Goal: Task Accomplishment & Management: Manage account settings

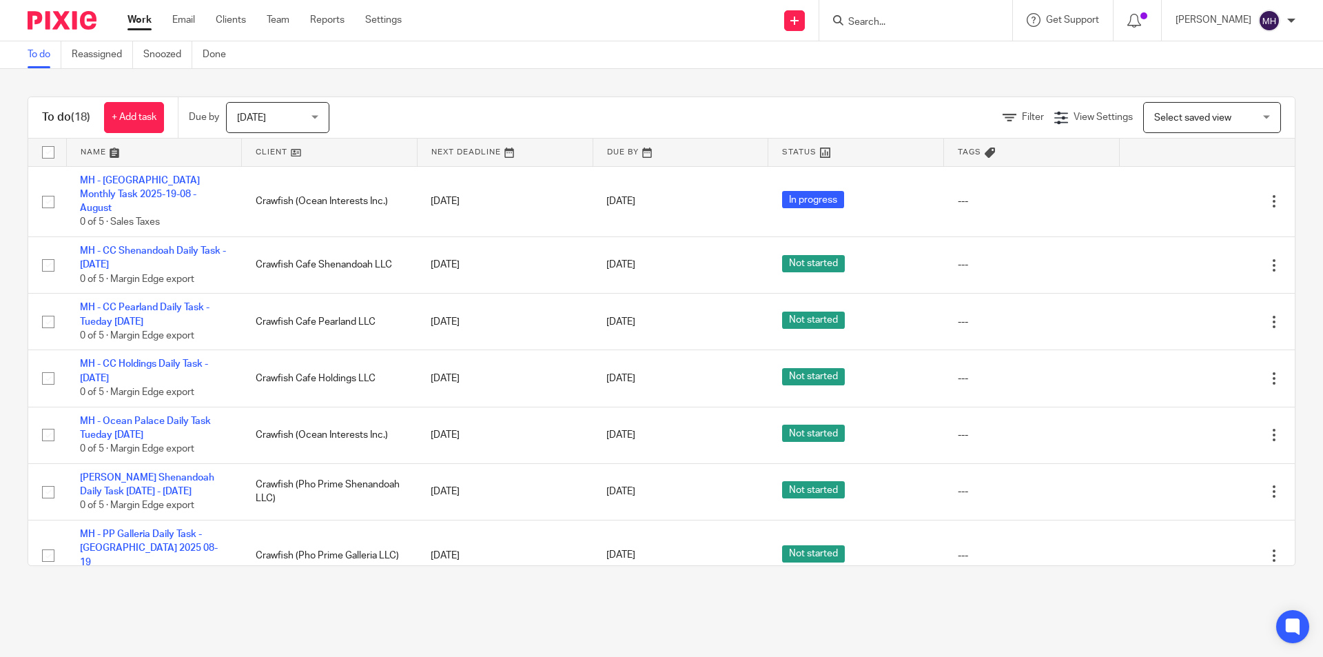
scroll to position [620, 0]
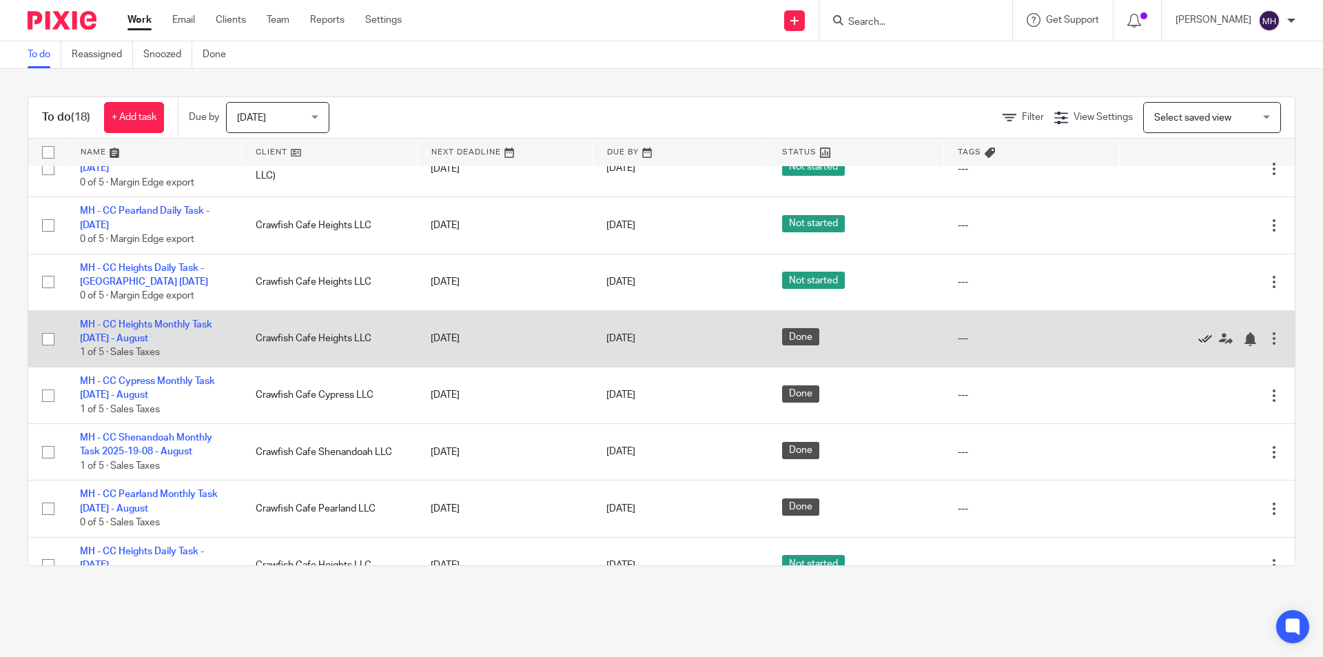
click at [1198, 332] on icon at bounding box center [1205, 339] width 14 height 14
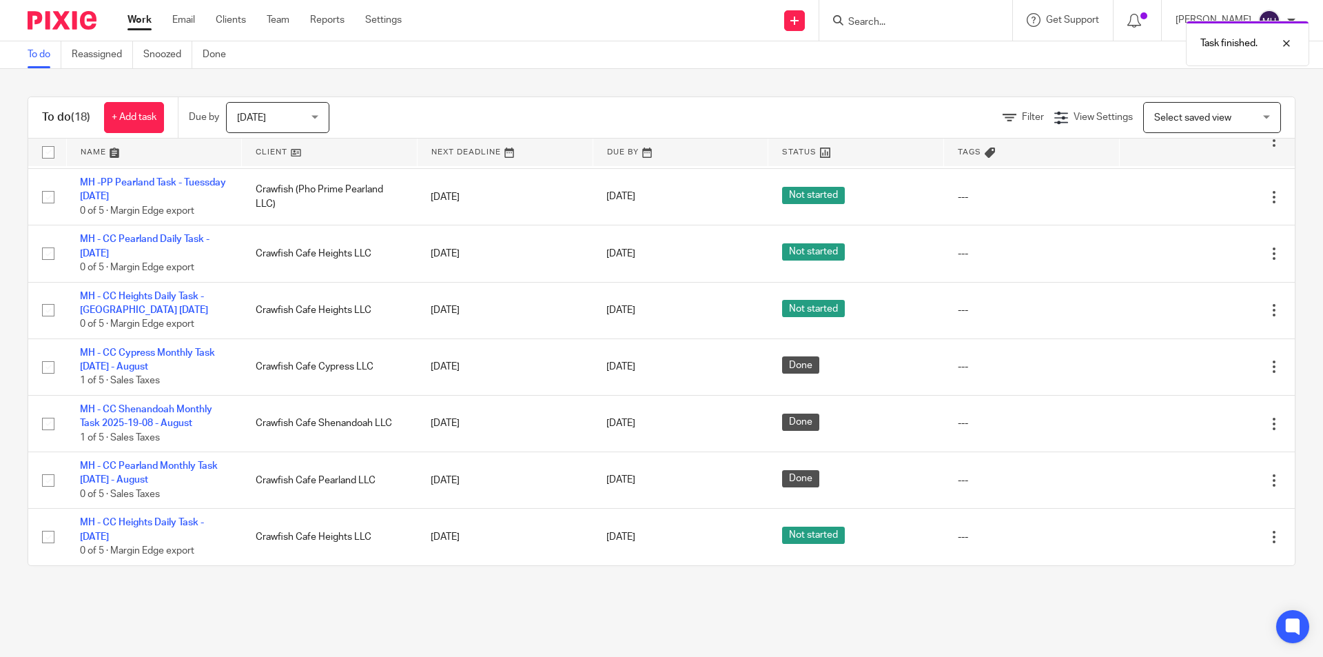
scroll to position [564, 0]
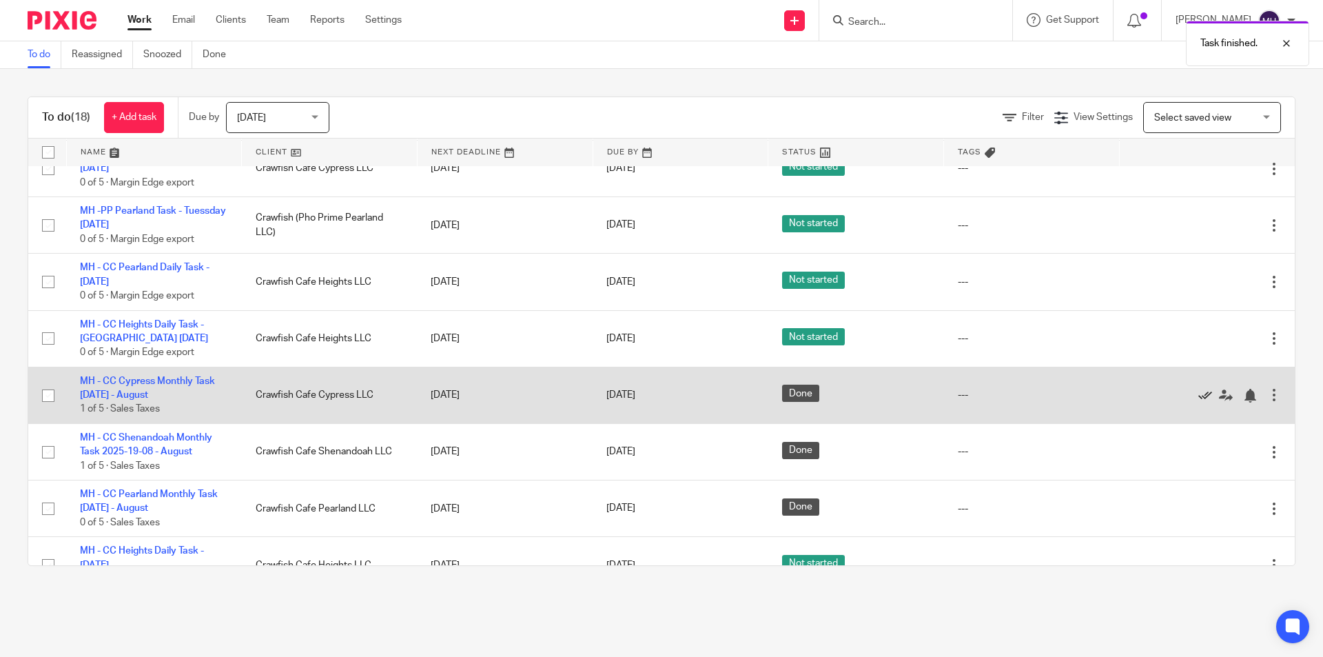
click at [1198, 389] on icon at bounding box center [1205, 396] width 14 height 14
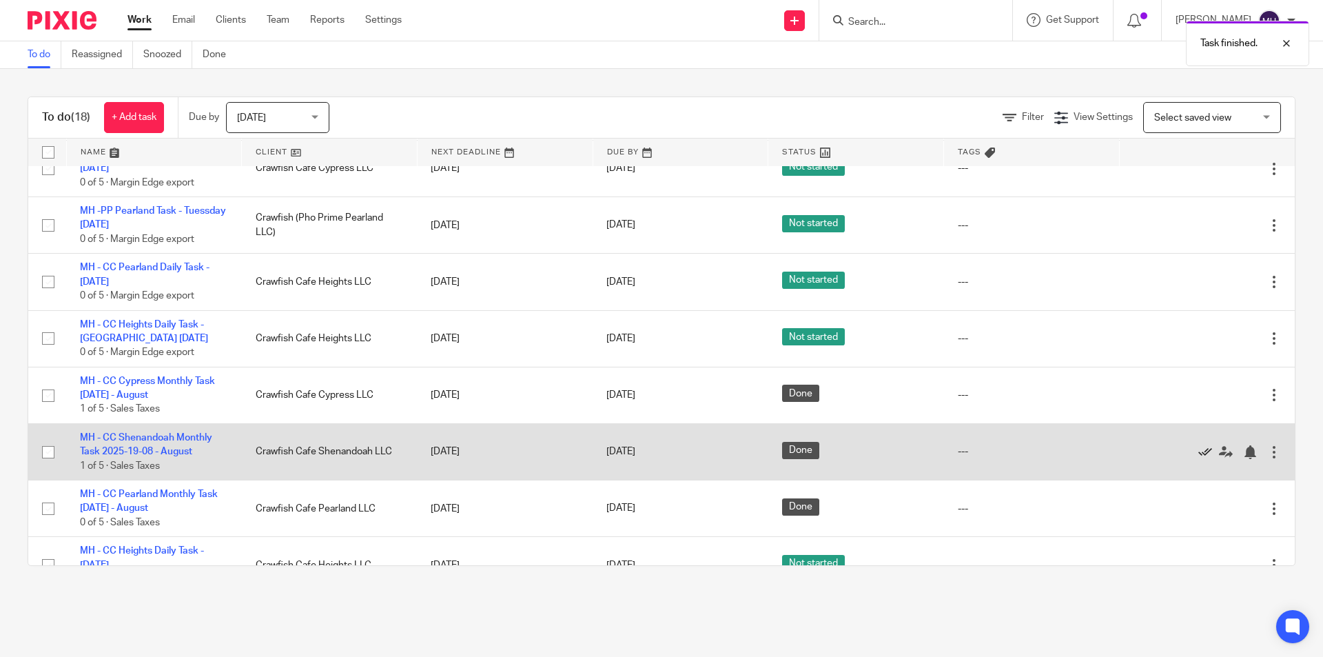
scroll to position [507, 0]
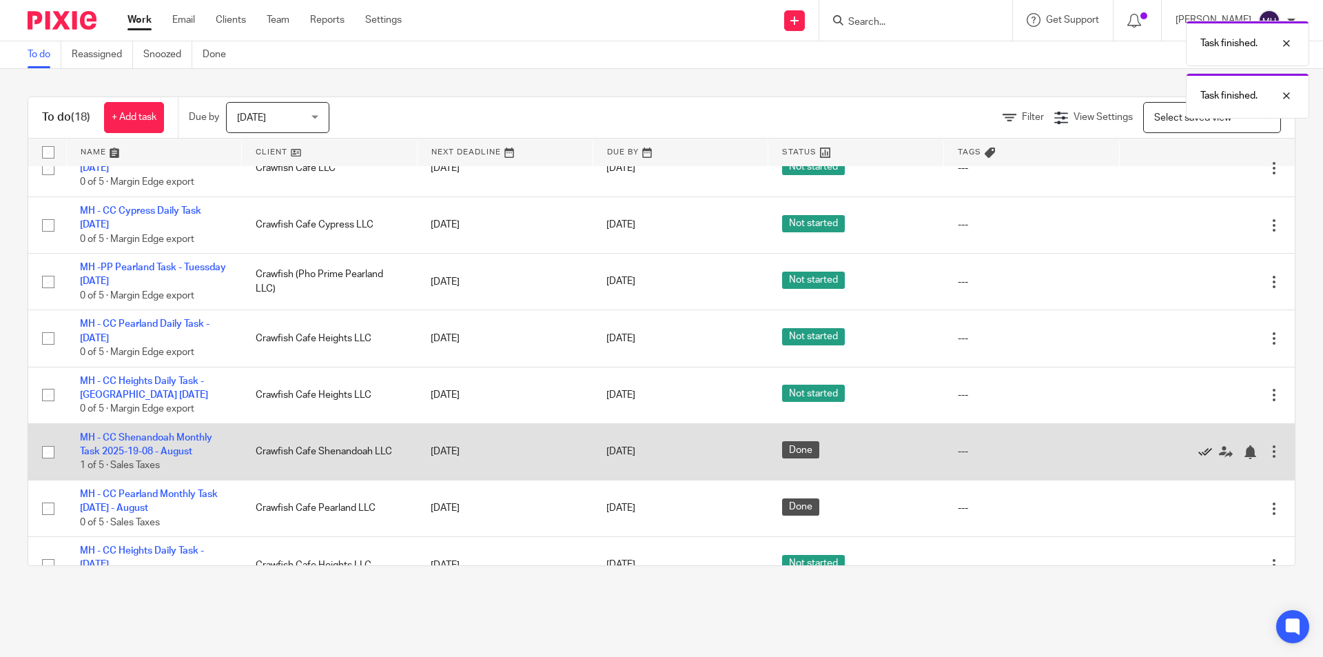
click at [1198, 445] on icon at bounding box center [1205, 452] width 14 height 14
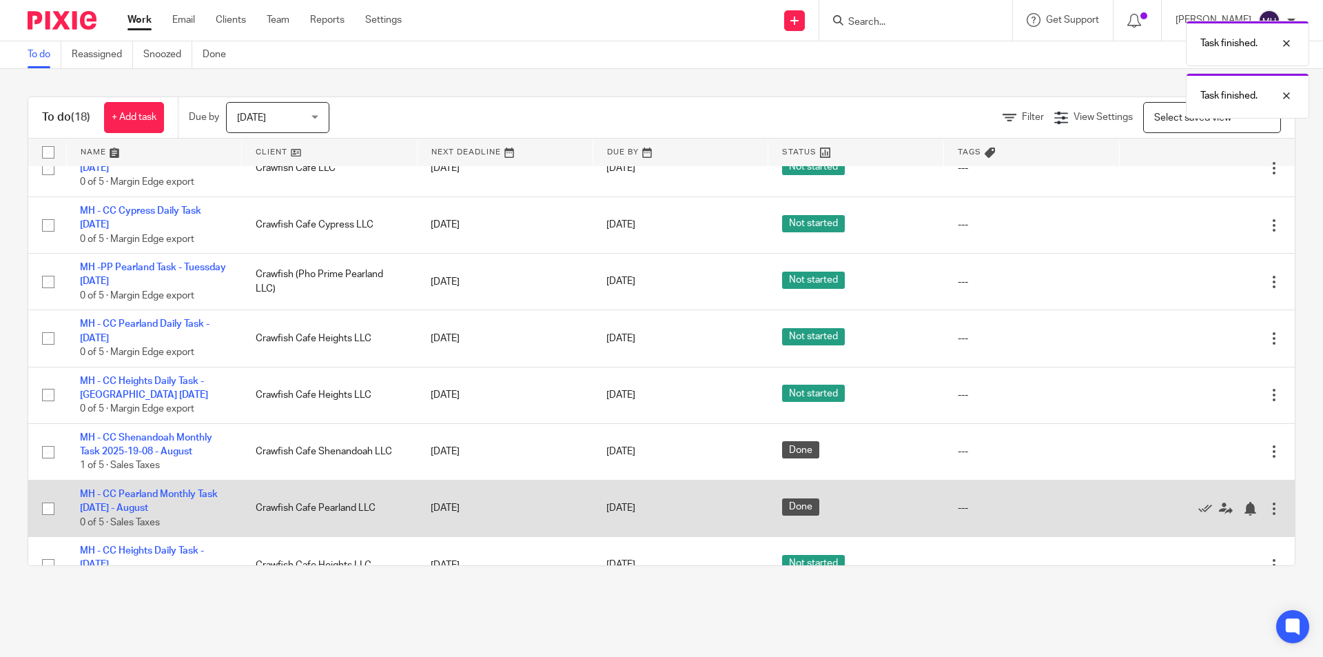
scroll to position [451, 0]
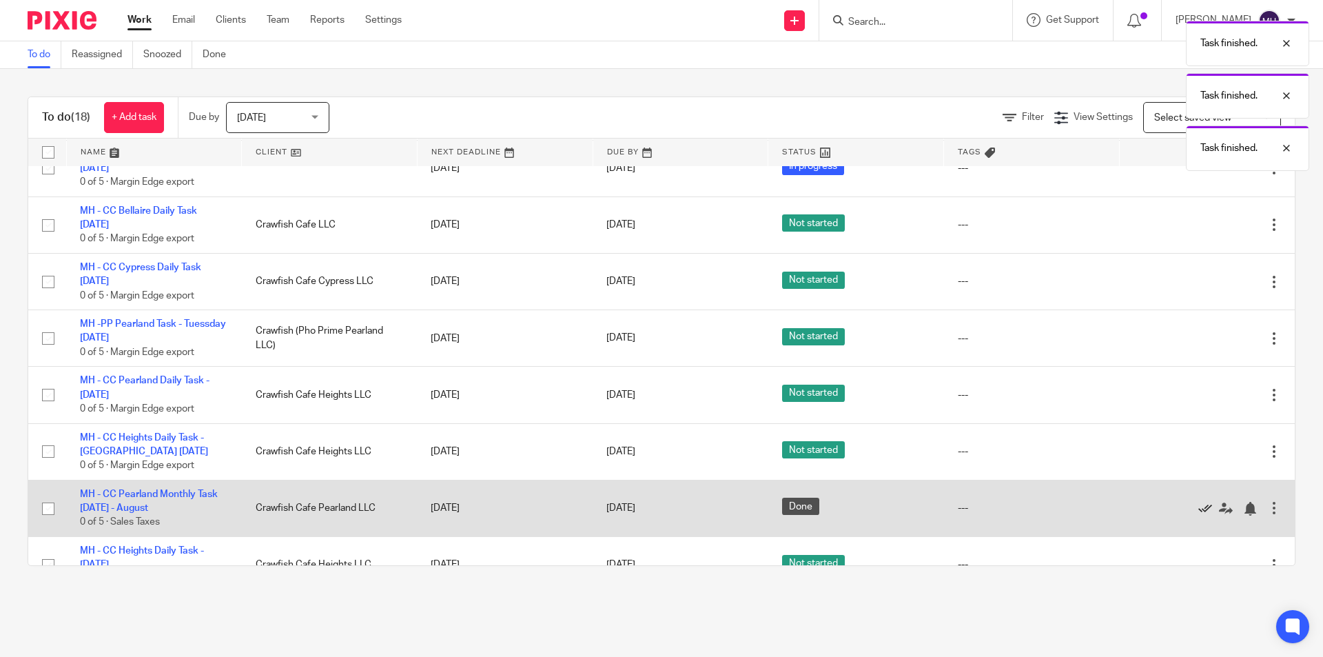
click at [1198, 502] on icon at bounding box center [1205, 509] width 14 height 14
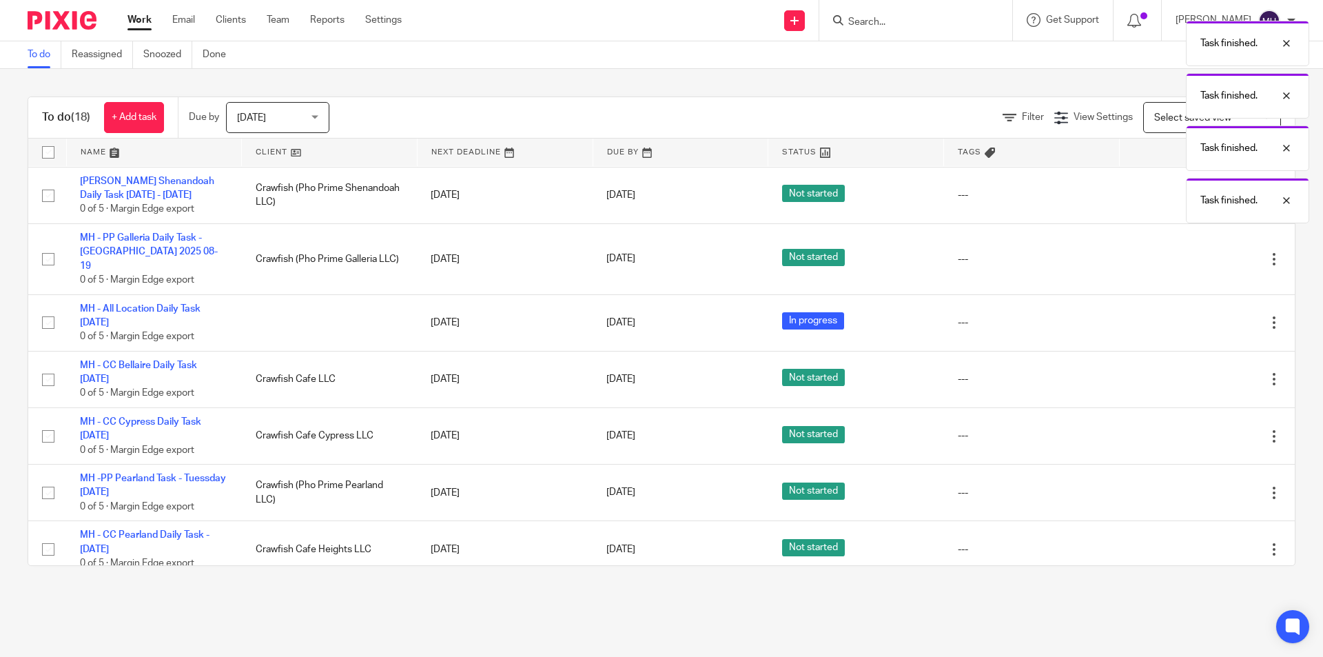
scroll to position [0, 0]
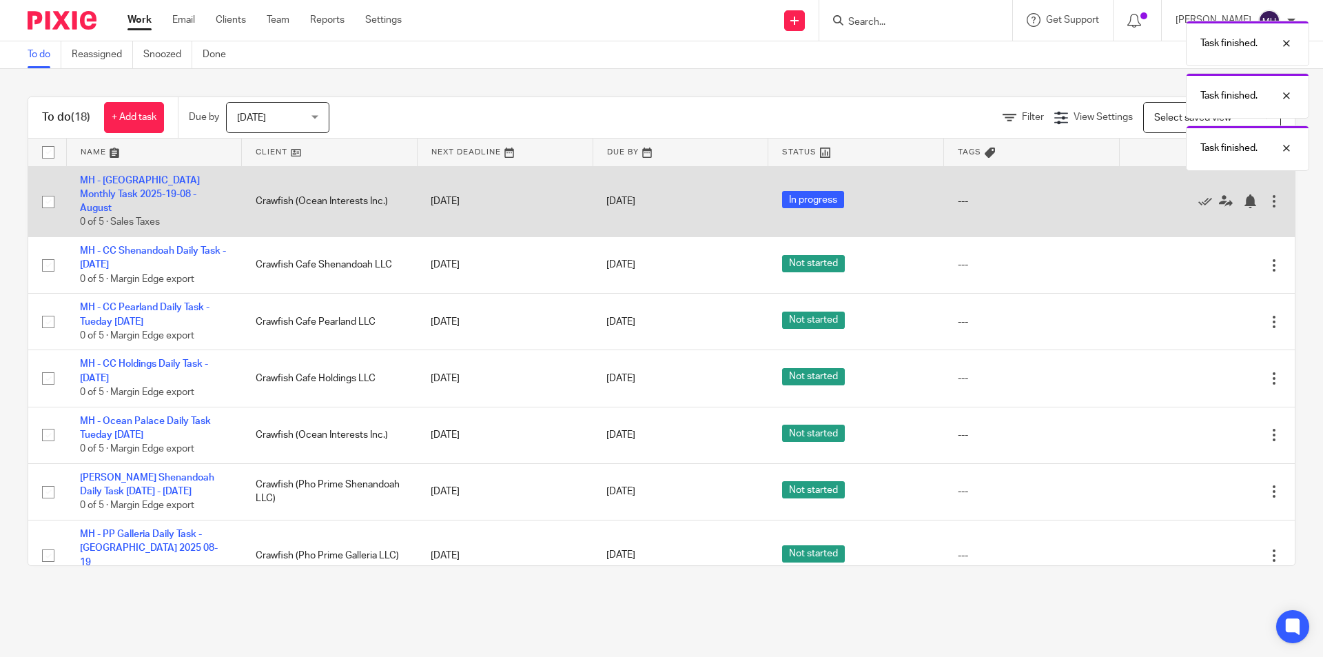
click at [1267, 196] on div at bounding box center [1274, 201] width 14 height 14
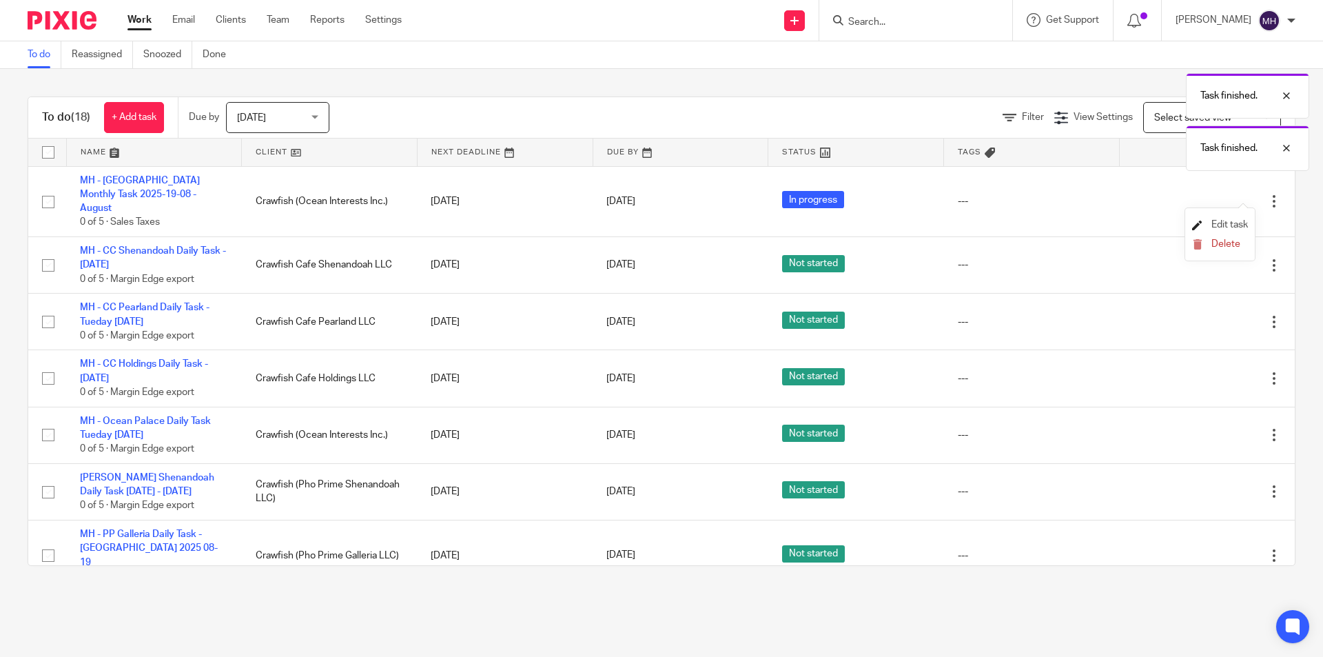
click at [1234, 225] on span "Edit task" at bounding box center [1229, 225] width 37 height 10
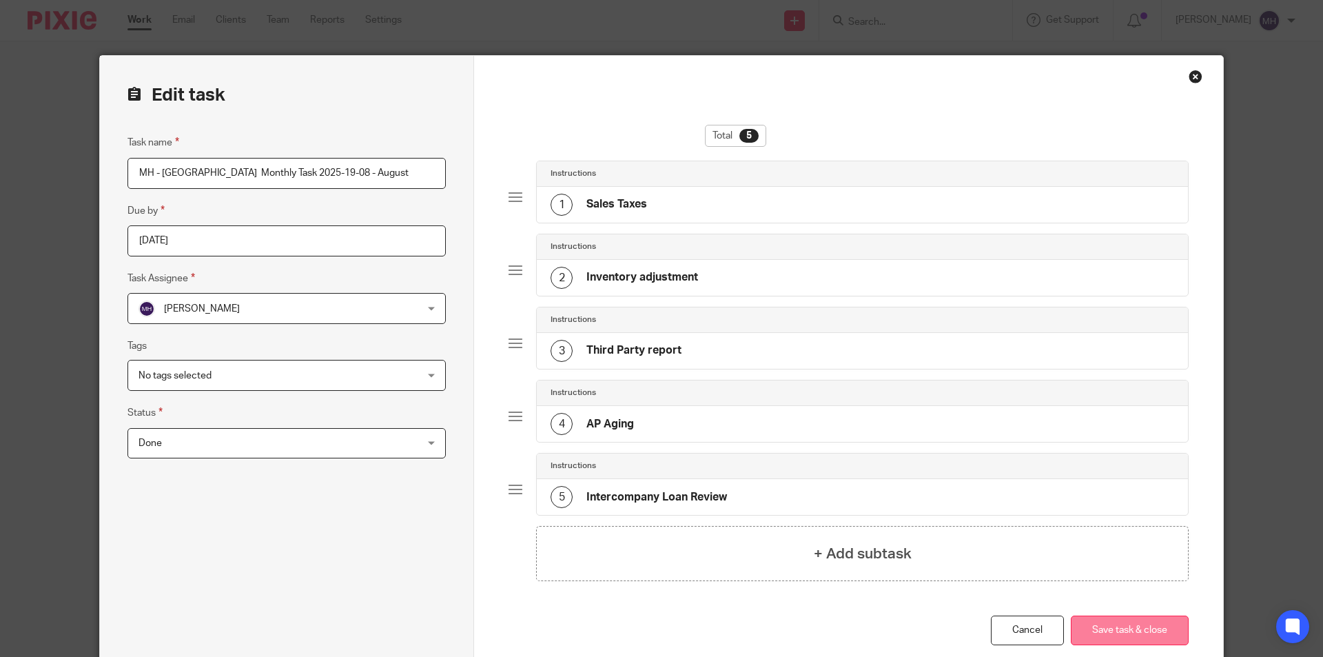
click at [1137, 623] on button "Save task & close" at bounding box center [1130, 630] width 118 height 30
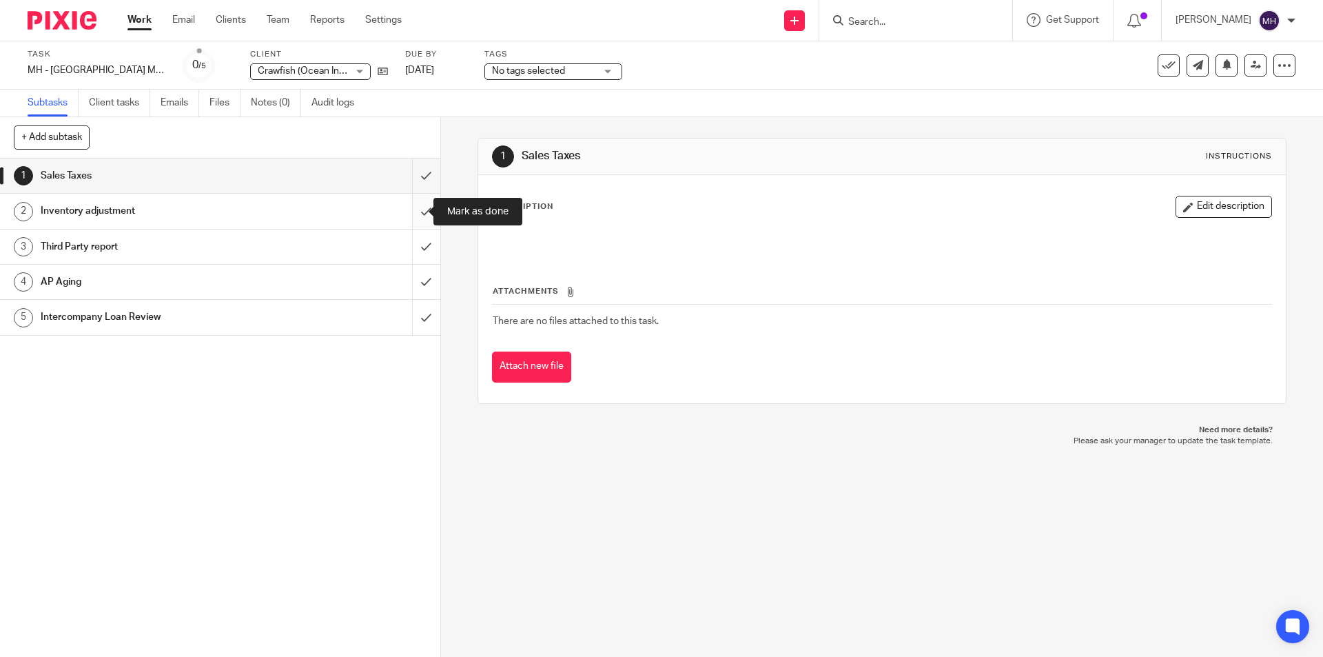
click at [411, 214] on input "submit" at bounding box center [220, 211] width 440 height 34
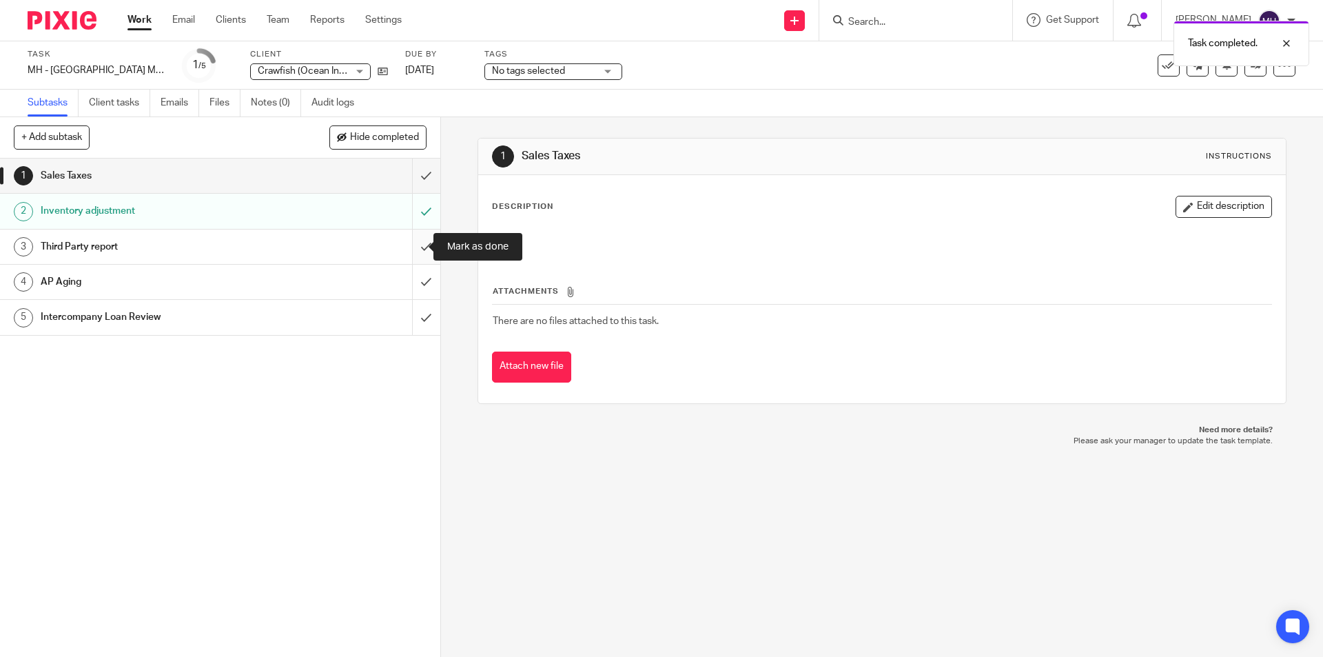
click at [409, 251] on input "submit" at bounding box center [220, 246] width 440 height 34
click at [83, 16] on img at bounding box center [62, 20] width 69 height 19
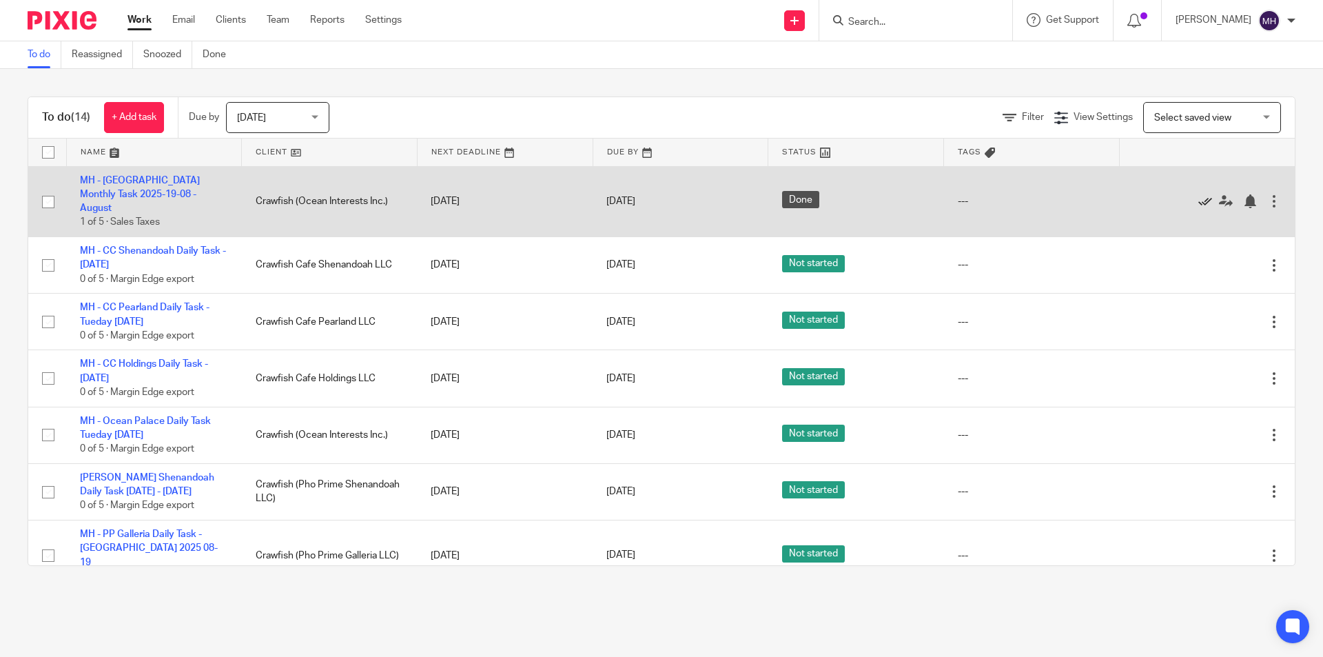
click at [1198, 195] on icon at bounding box center [1205, 201] width 14 height 14
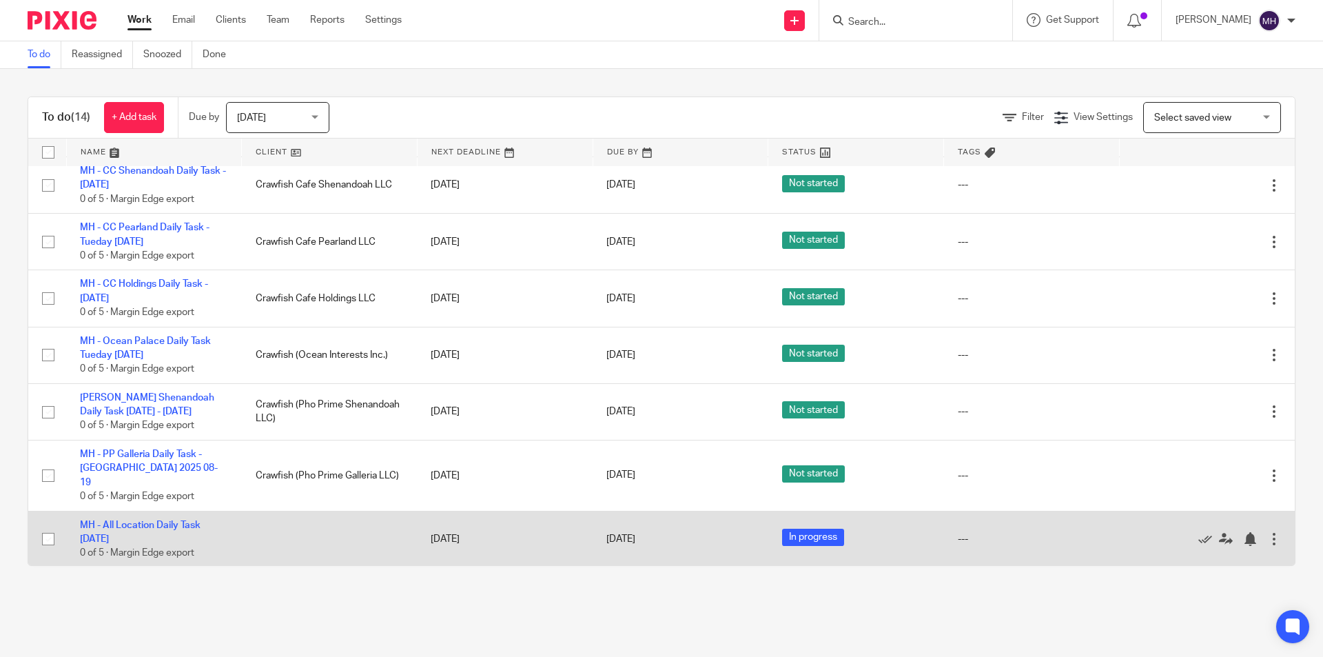
scroll to position [81, 0]
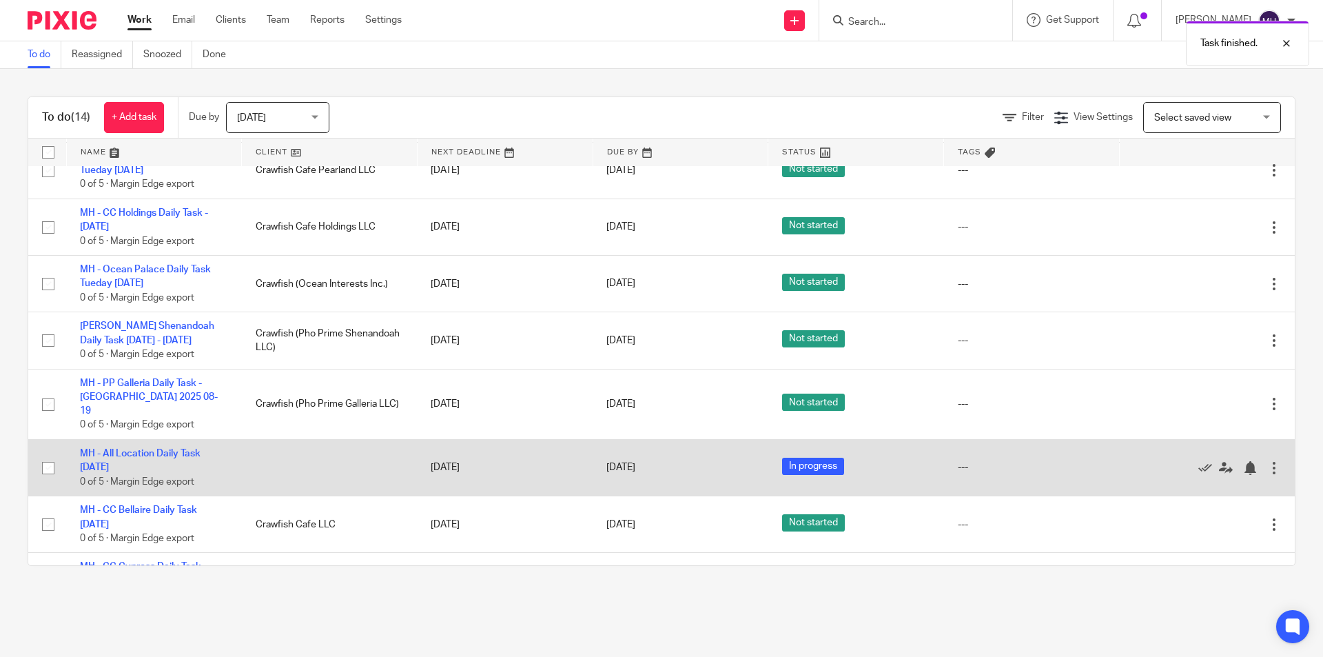
click at [1267, 461] on div at bounding box center [1274, 468] width 14 height 14
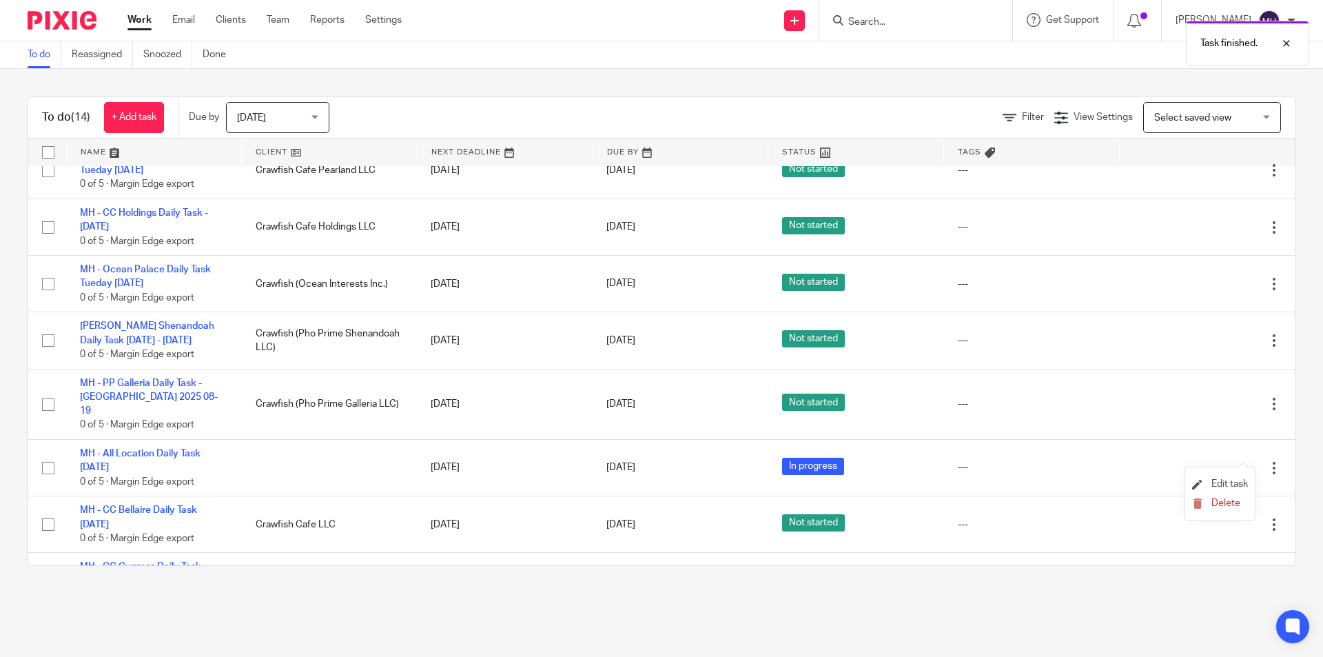
click at [1241, 477] on li "Edit task" at bounding box center [1220, 484] width 56 height 21
click at [1231, 479] on span "Edit task" at bounding box center [1229, 484] width 37 height 10
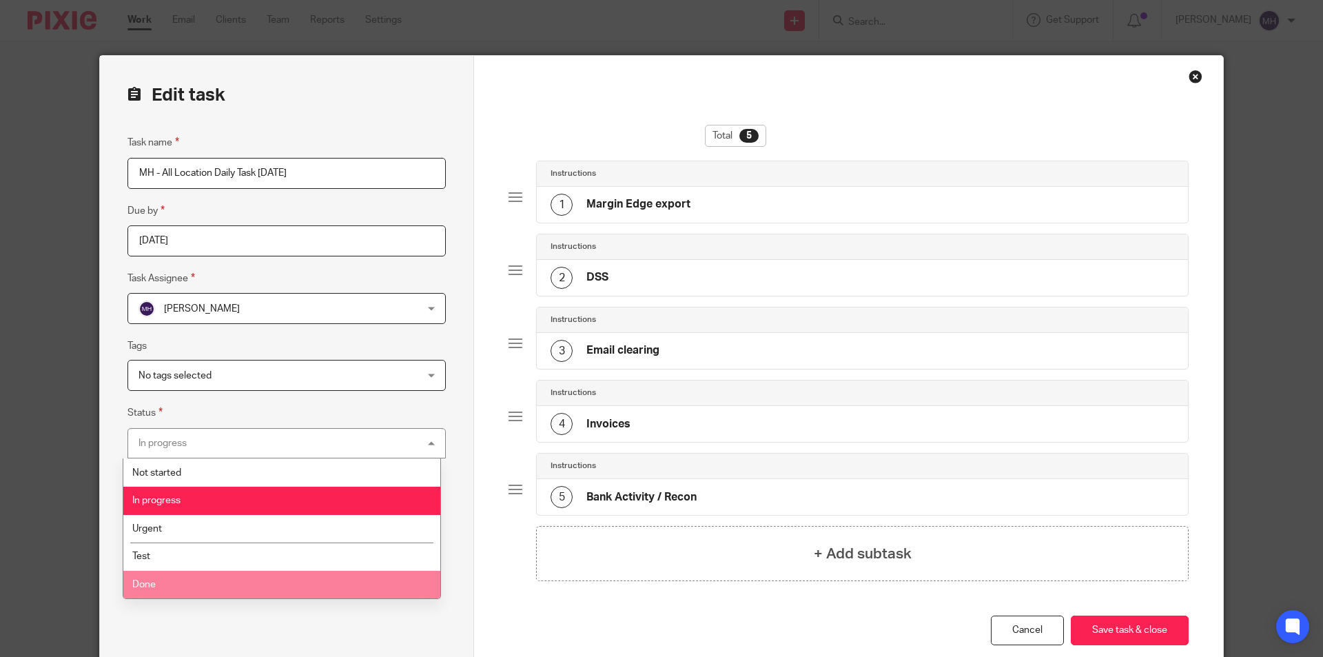
click at [165, 577] on li "Done" at bounding box center [281, 584] width 317 height 28
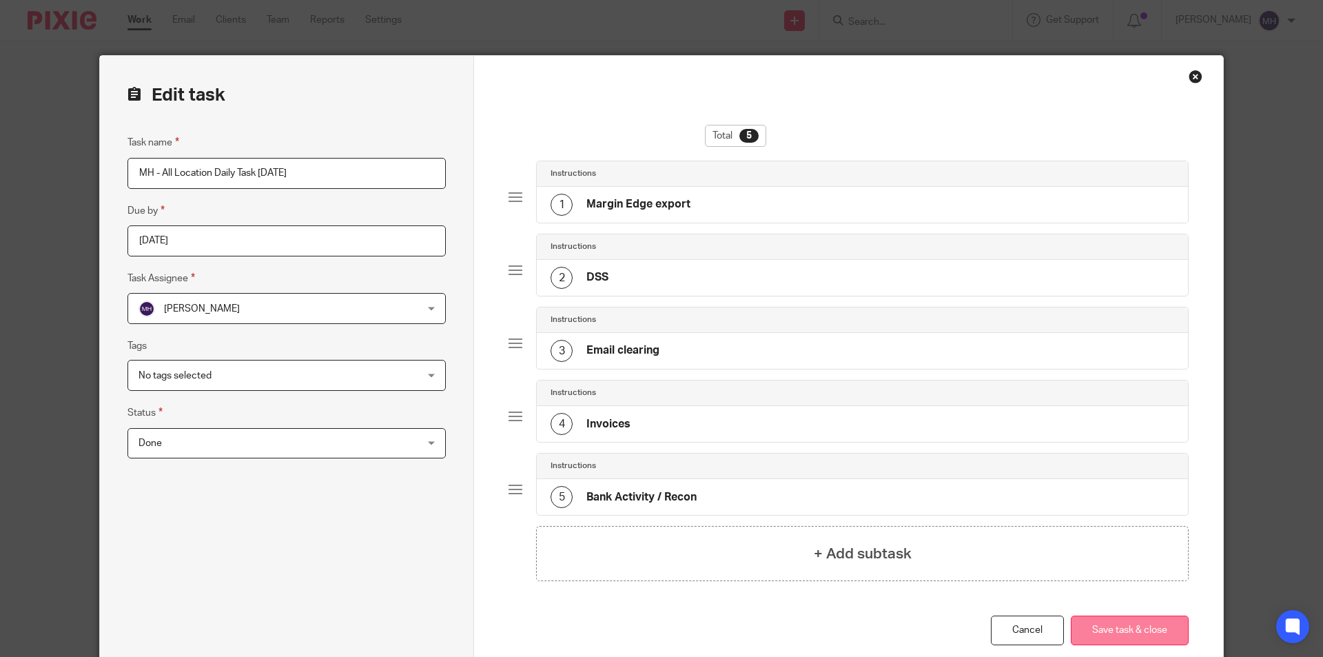
click at [1133, 629] on button "Save task & close" at bounding box center [1130, 630] width 118 height 30
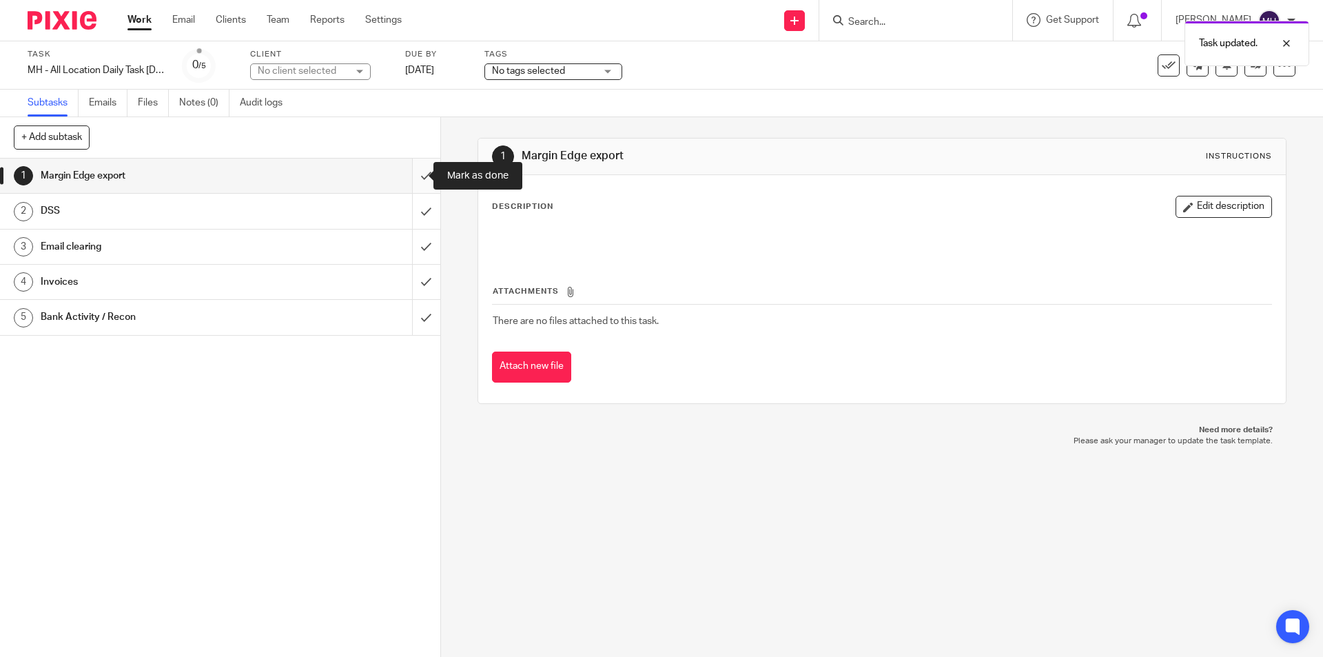
click at [413, 183] on input "submit" at bounding box center [220, 175] width 440 height 34
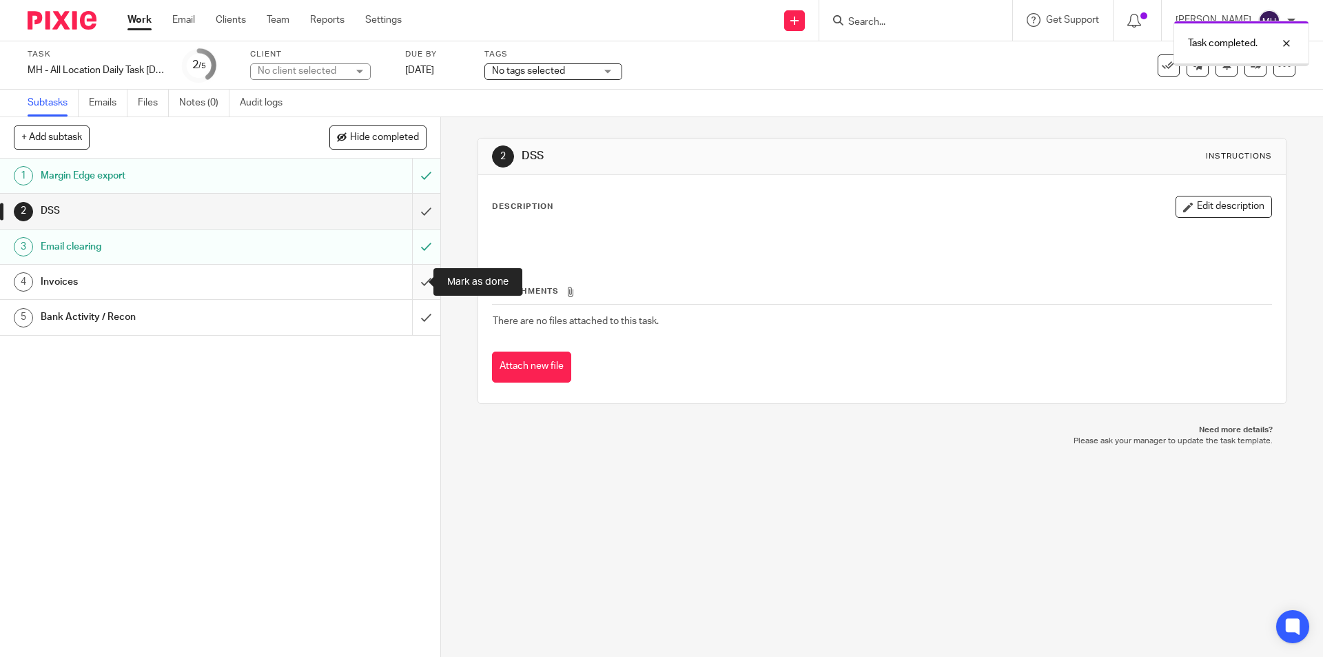
click at [420, 287] on input "submit" at bounding box center [220, 282] width 440 height 34
click at [62, 20] on img at bounding box center [62, 20] width 69 height 19
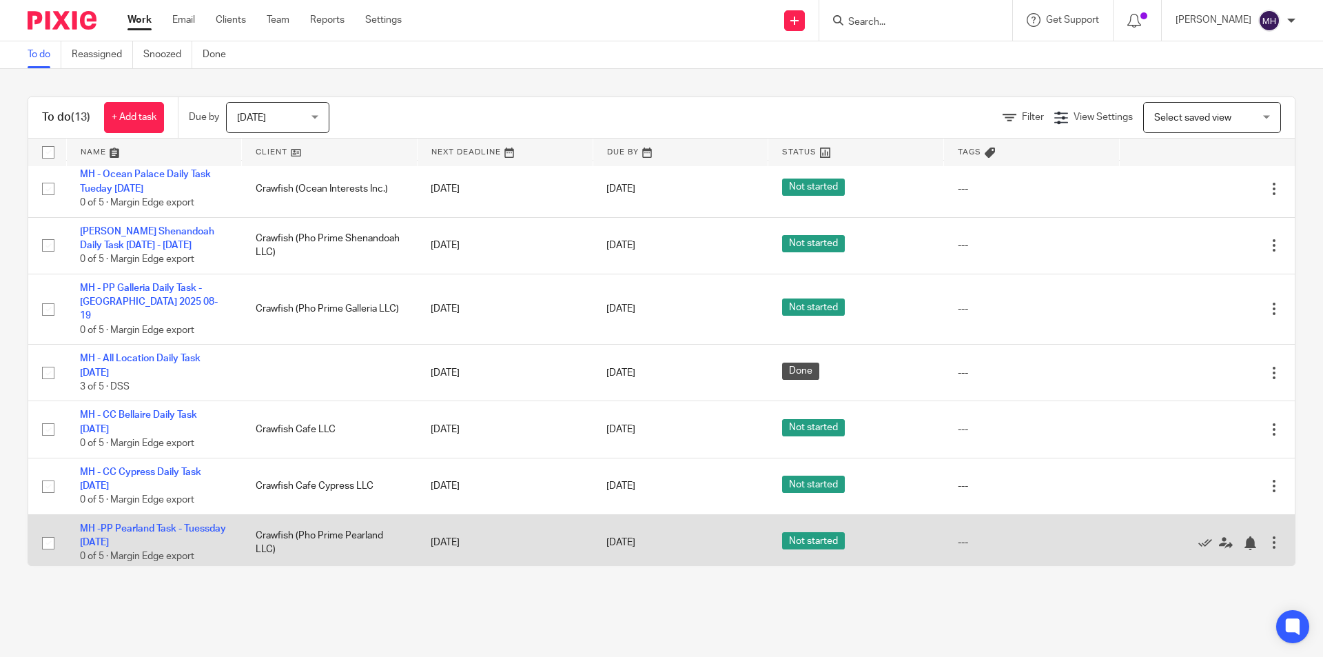
scroll to position [337, 0]
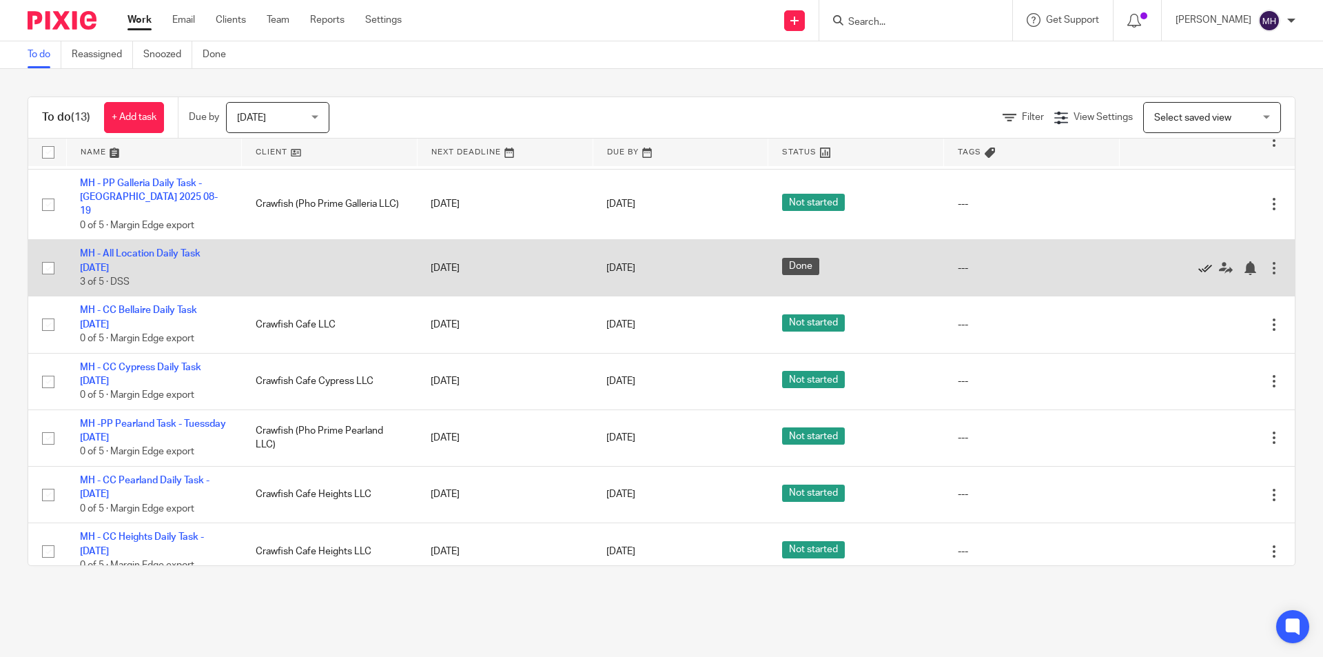
click at [1198, 261] on icon at bounding box center [1205, 268] width 14 height 14
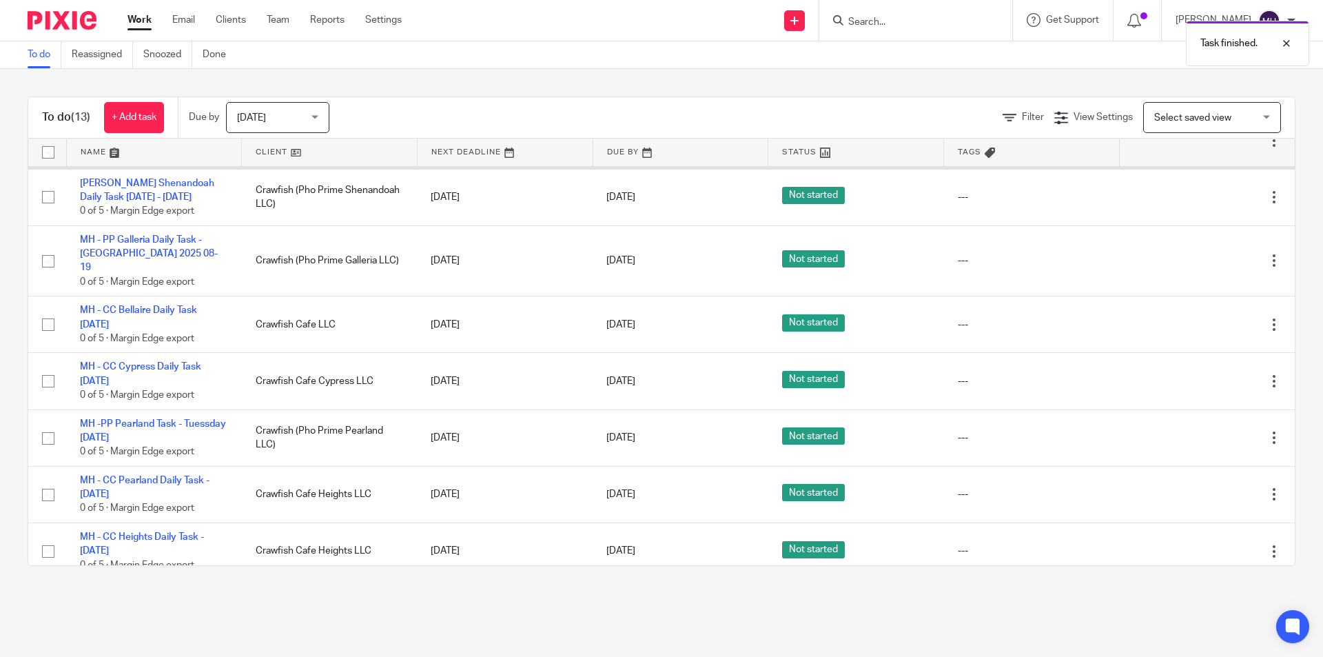
scroll to position [0, 0]
